Goal: Information Seeking & Learning: Learn about a topic

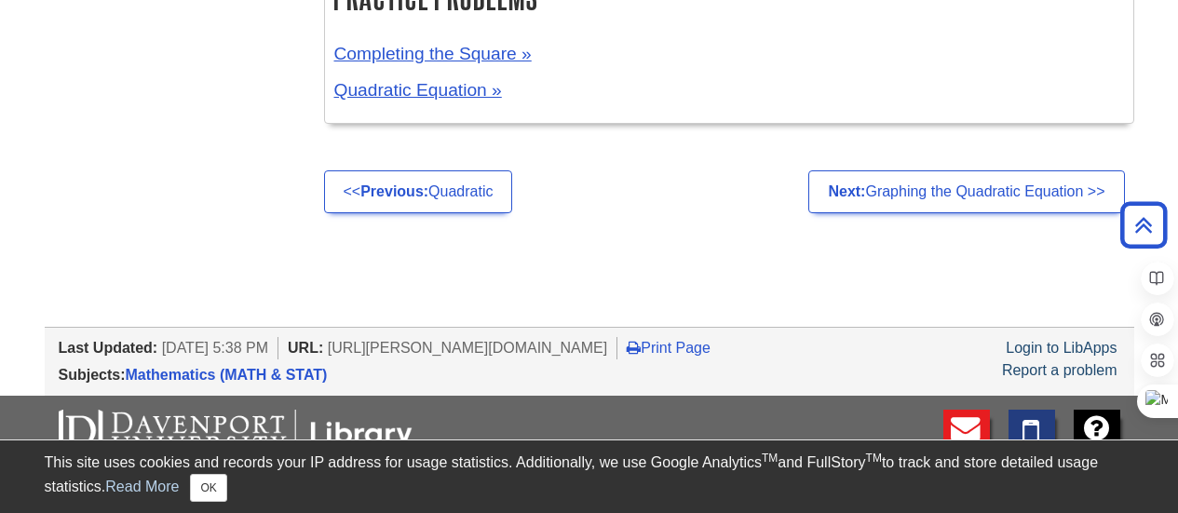
scroll to position [3762, 0]
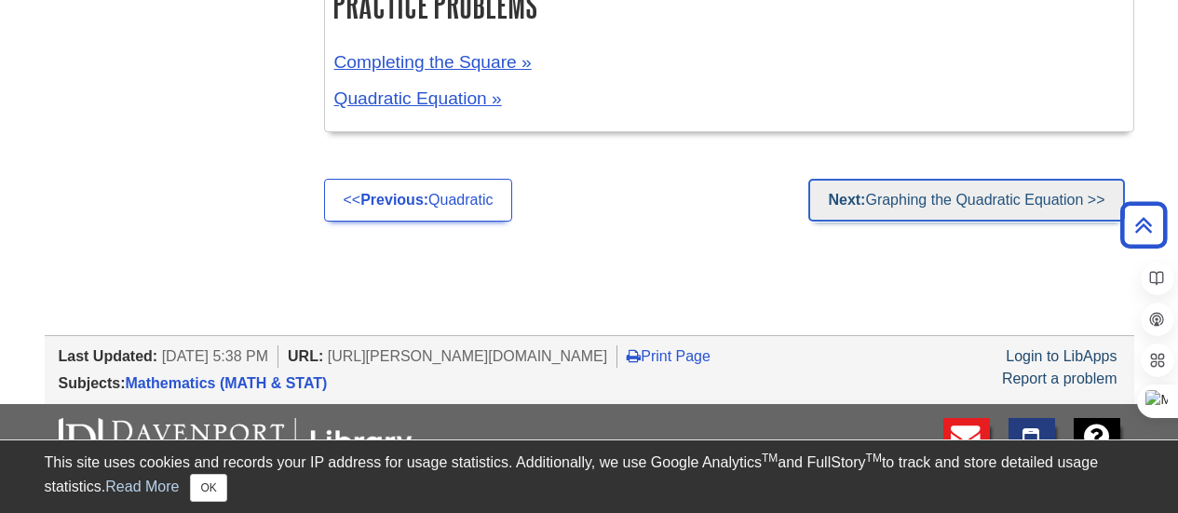
click at [1000, 205] on link "Next: Graphing the Quadratic Equation >>" at bounding box center [966, 200] width 316 height 43
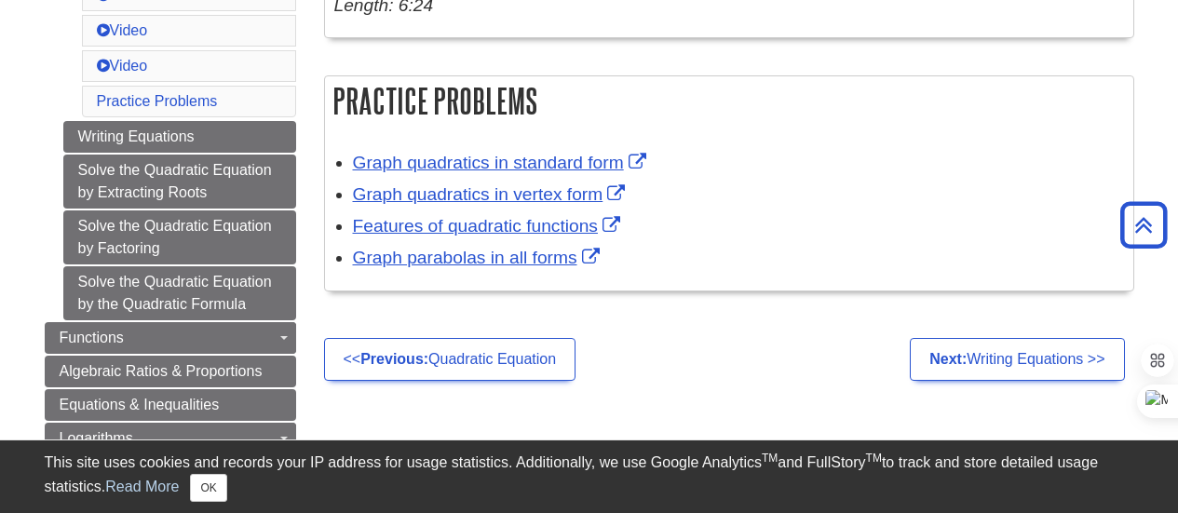
scroll to position [984, 0]
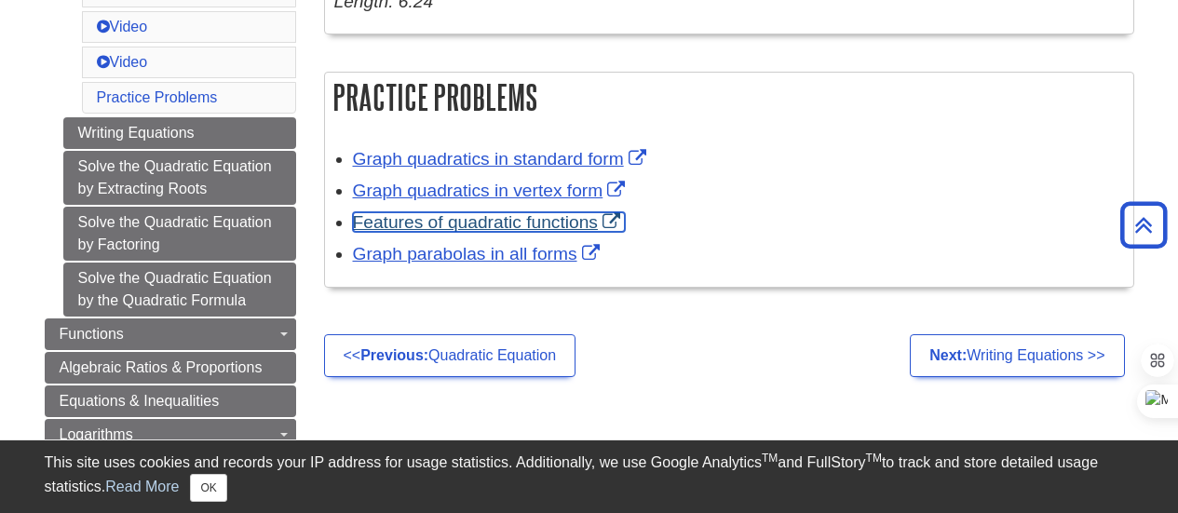
click at [568, 222] on link "Features of quadratic functions" at bounding box center [489, 222] width 272 height 20
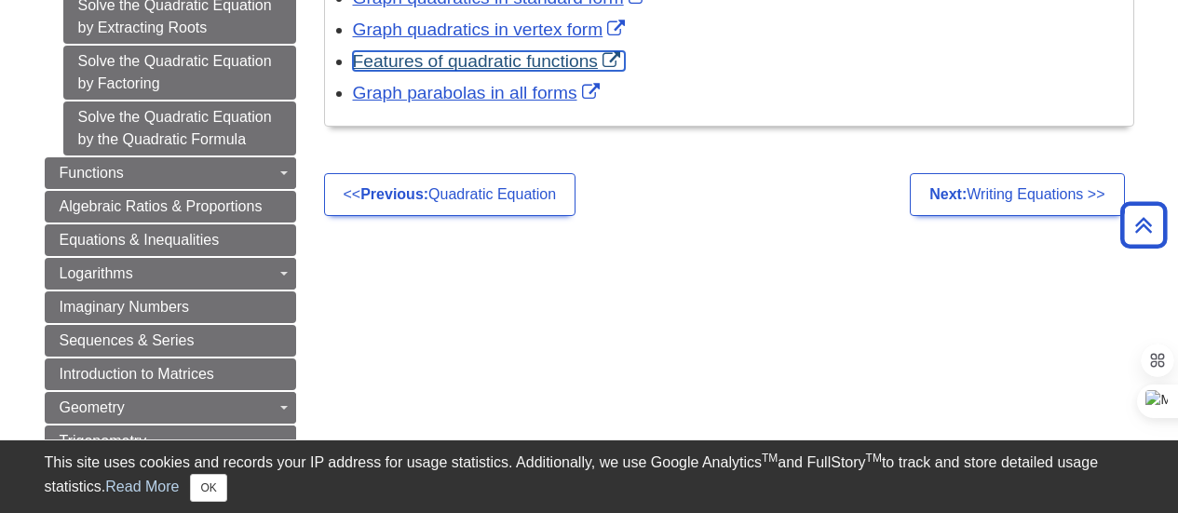
scroll to position [1146, 0]
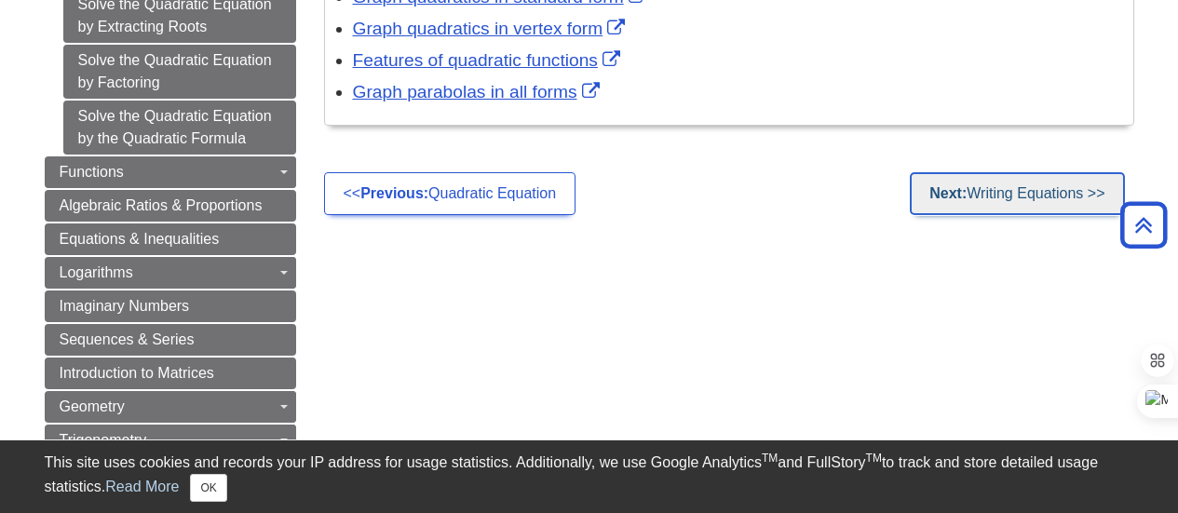
click at [1025, 195] on link "Next: Writing Equations >>" at bounding box center [1016, 193] width 214 height 43
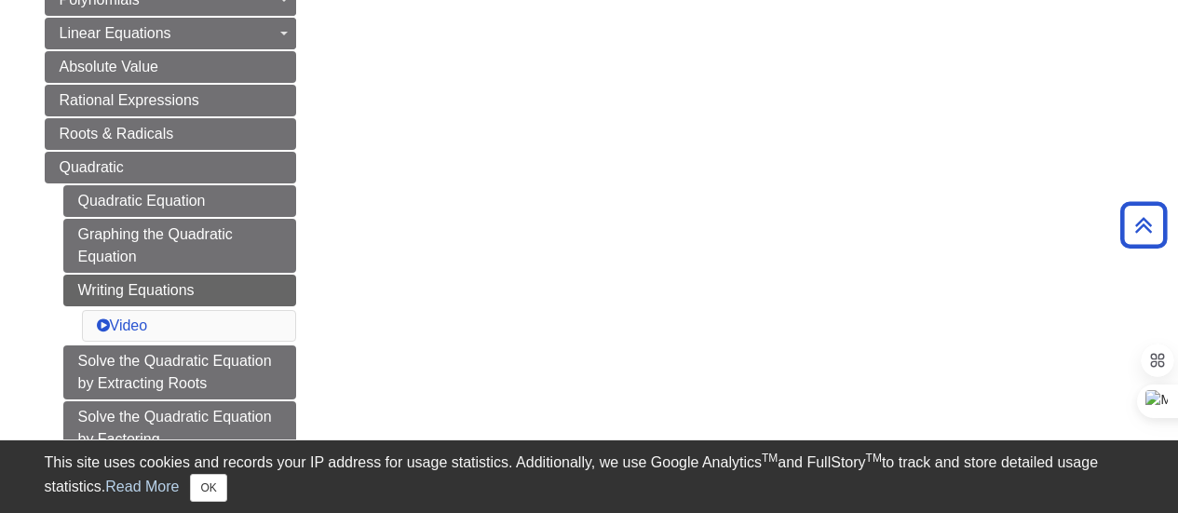
scroll to position [675, 0]
